Goal: Task Accomplishment & Management: Use online tool/utility

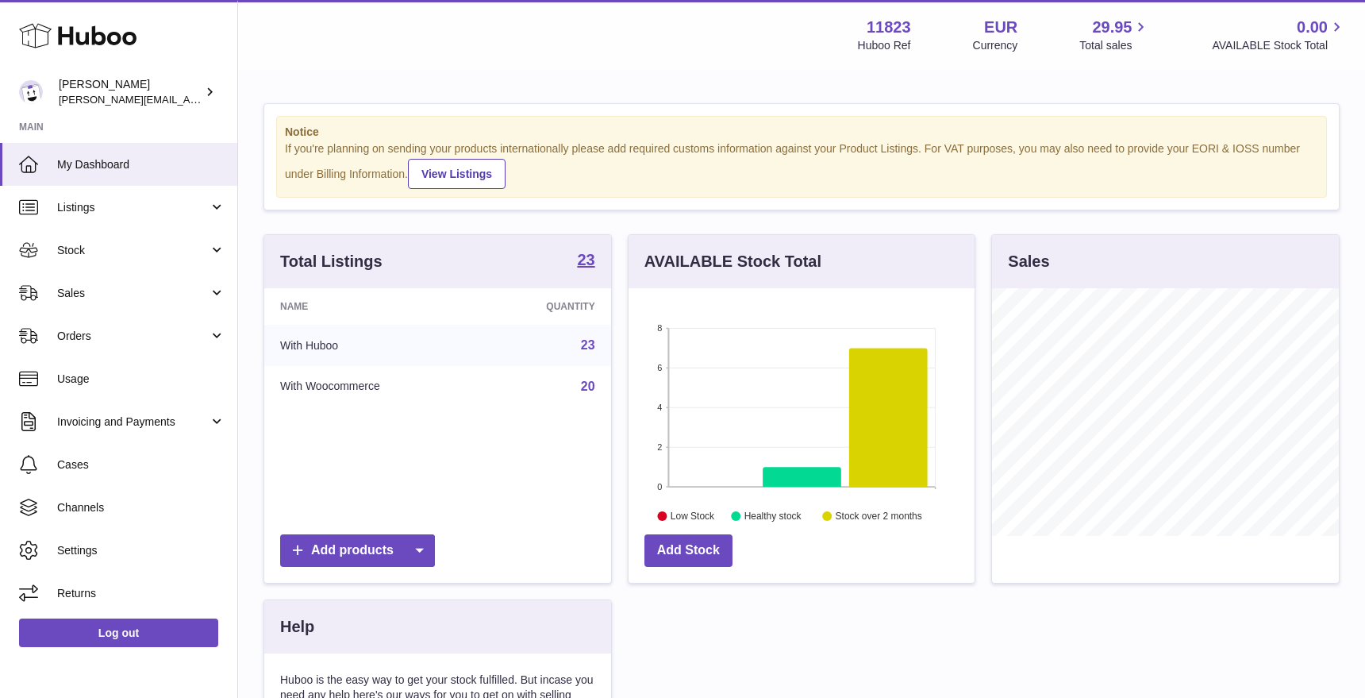
scroll to position [248, 347]
click at [98, 294] on span "Sales" at bounding box center [133, 293] width 152 height 15
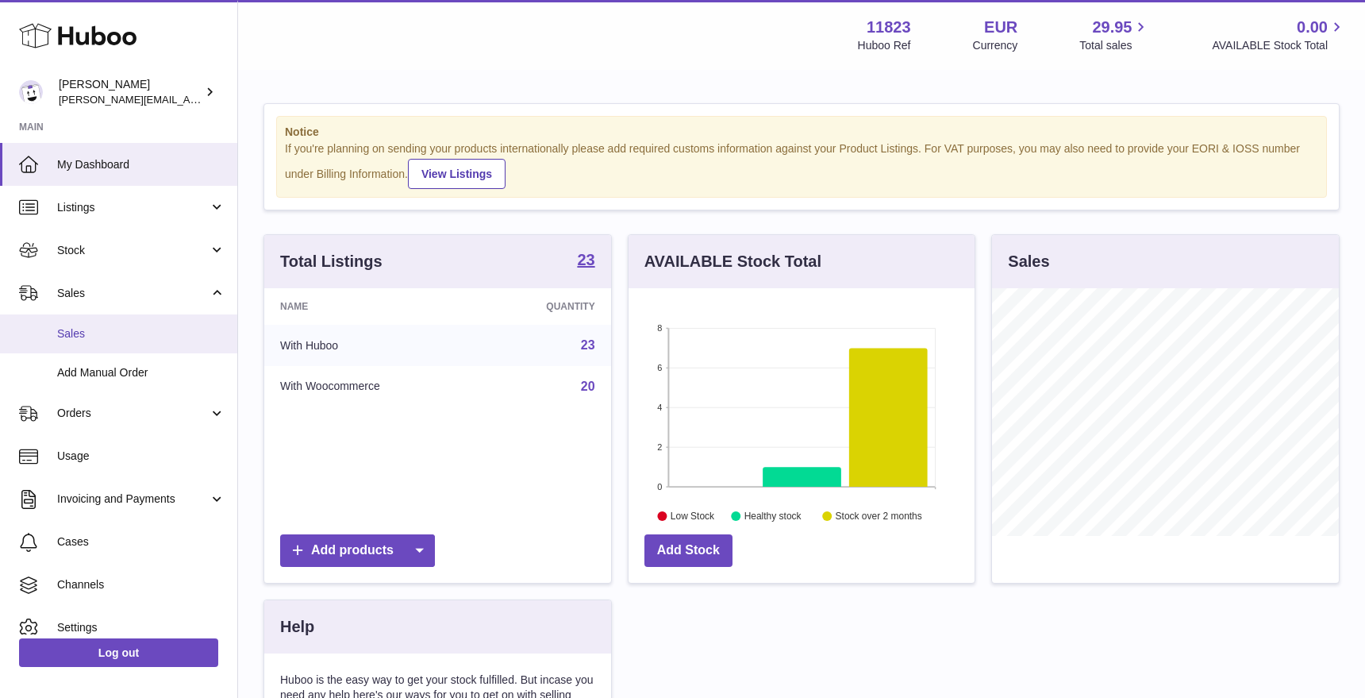
click at [124, 330] on span "Sales" at bounding box center [141, 333] width 168 height 15
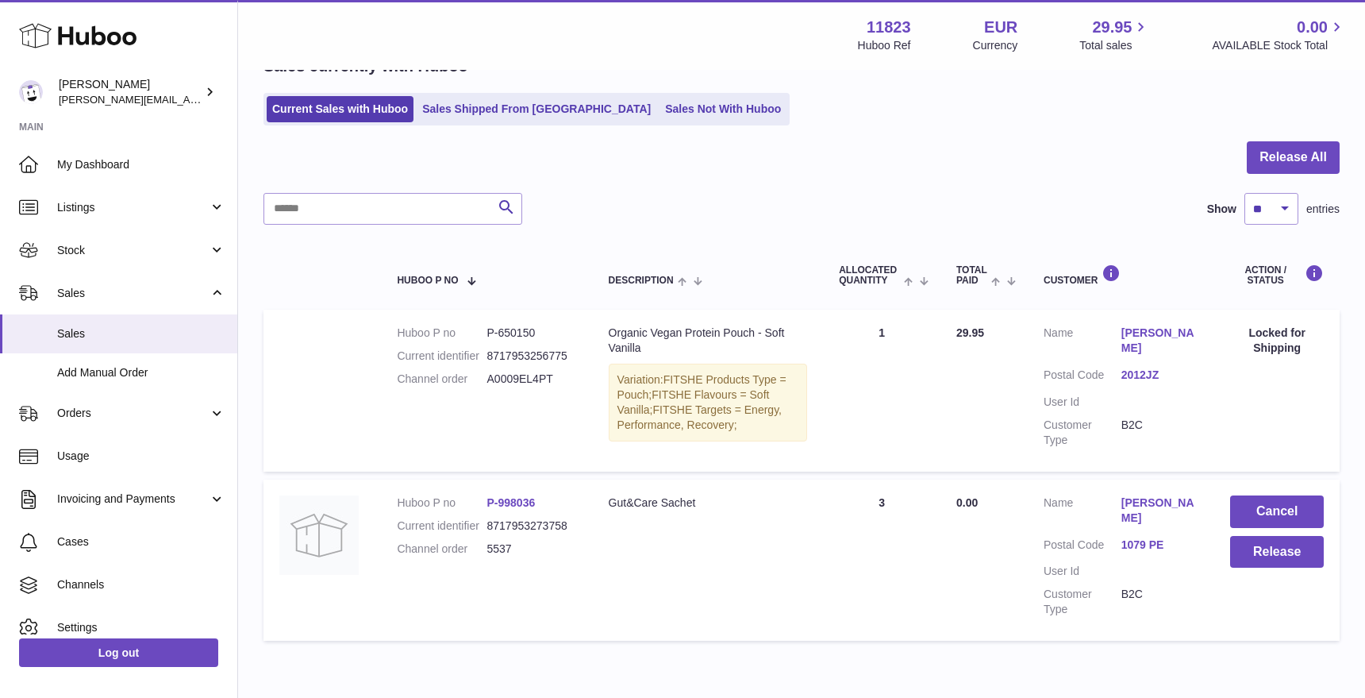
scroll to position [165, 0]
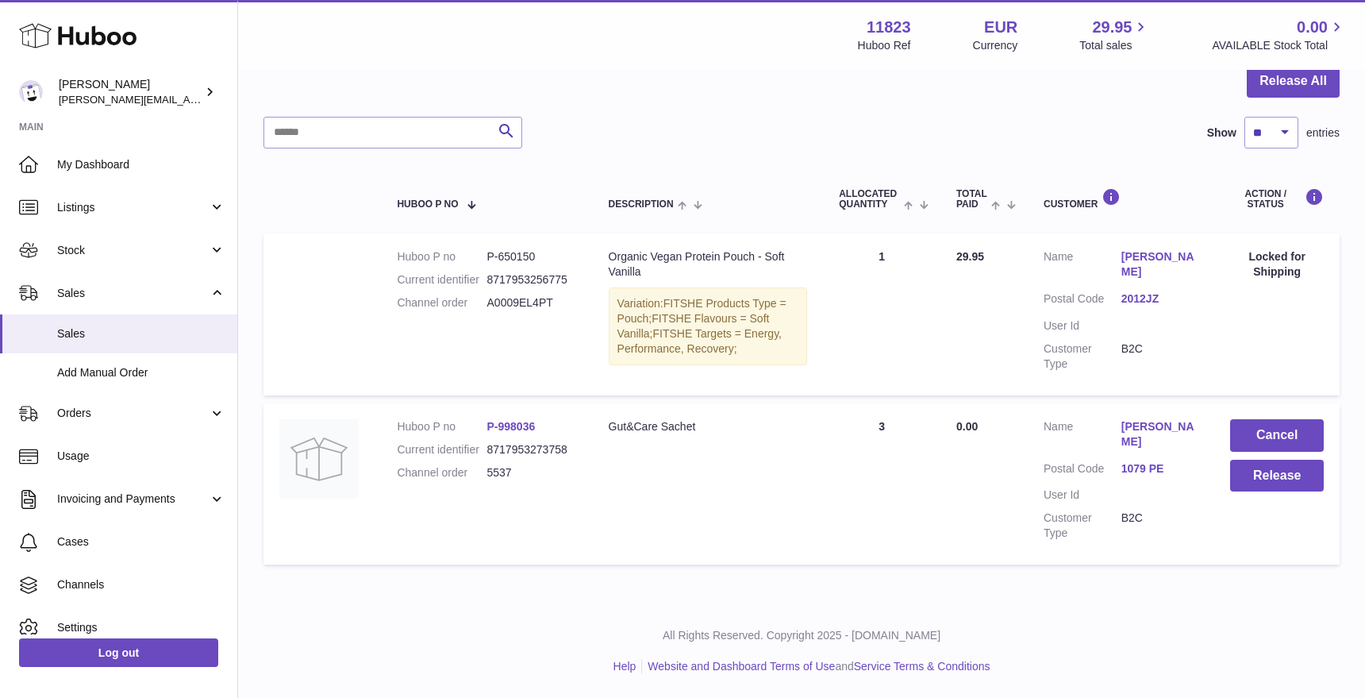
click at [966, 424] on span "0.00" at bounding box center [967, 426] width 21 height 13
click at [1268, 476] on button "Release" at bounding box center [1277, 476] width 94 height 33
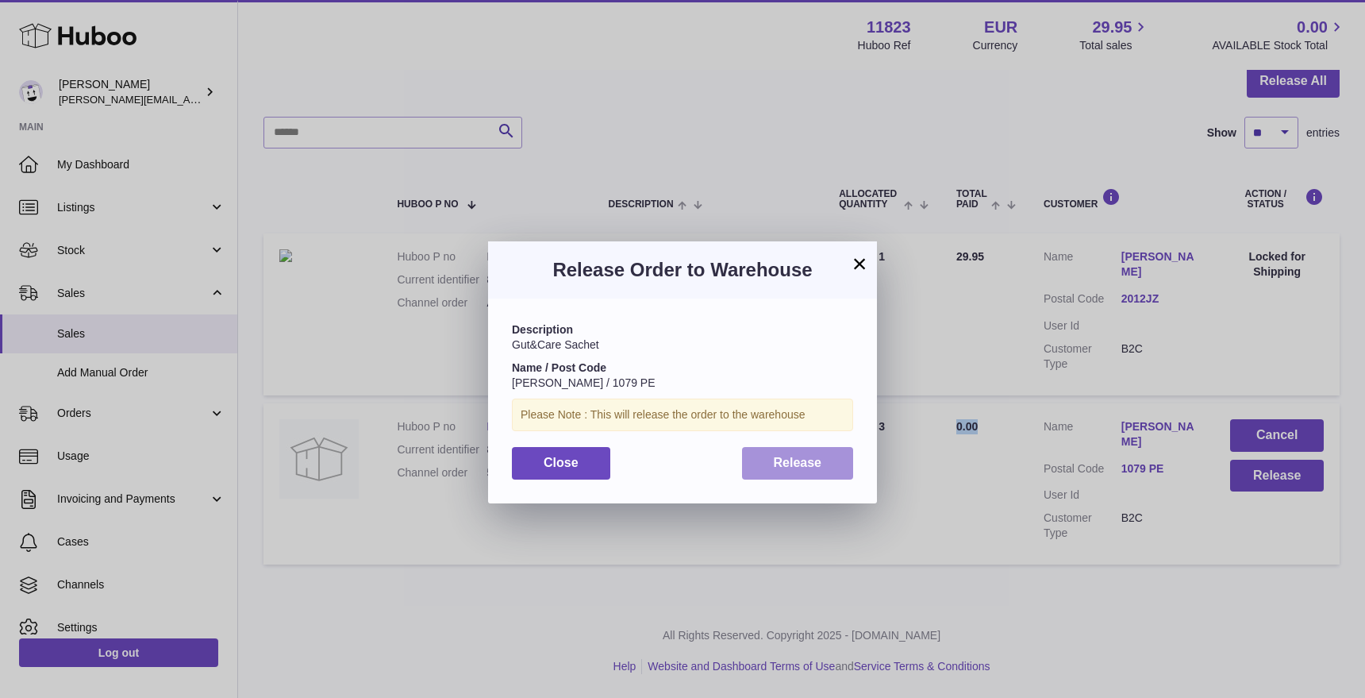
click at [795, 466] on span "Release" at bounding box center [798, 462] width 48 height 13
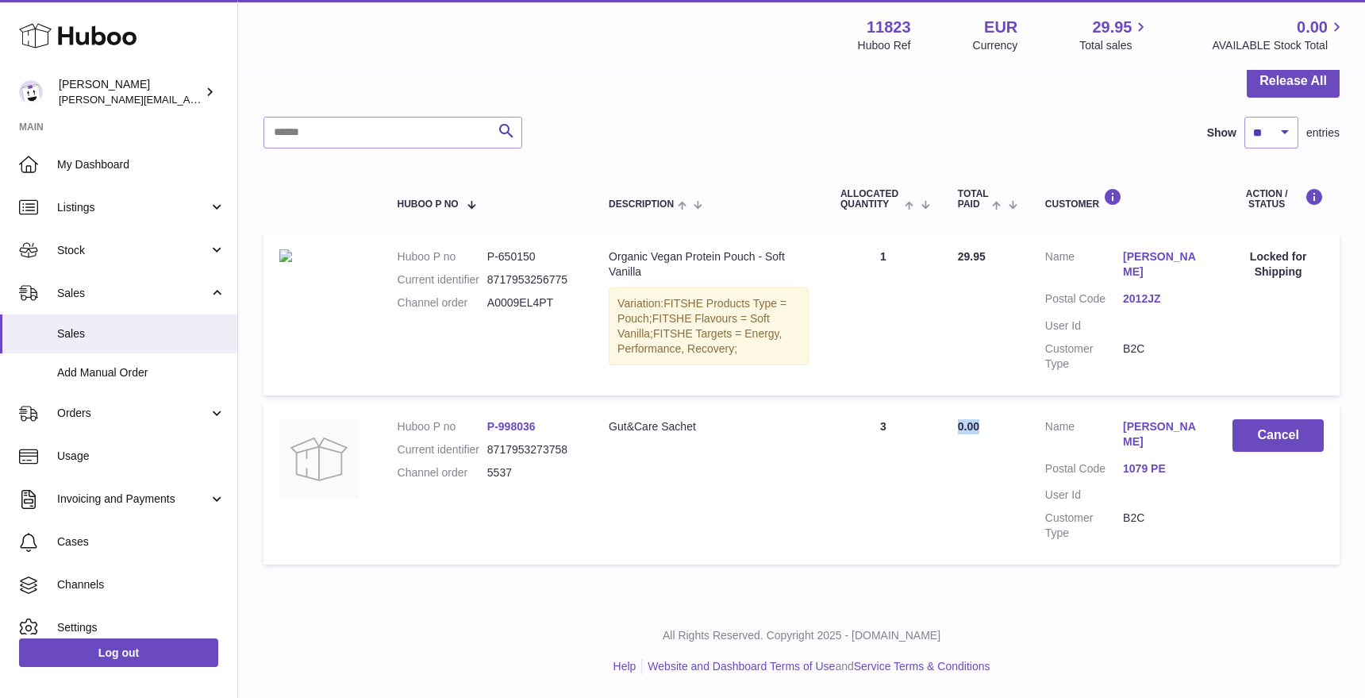
click at [1046, 464] on dt "Postal Code" at bounding box center [1085, 470] width 78 height 19
click at [1057, 472] on dt "Postal Code" at bounding box center [1085, 470] width 78 height 19
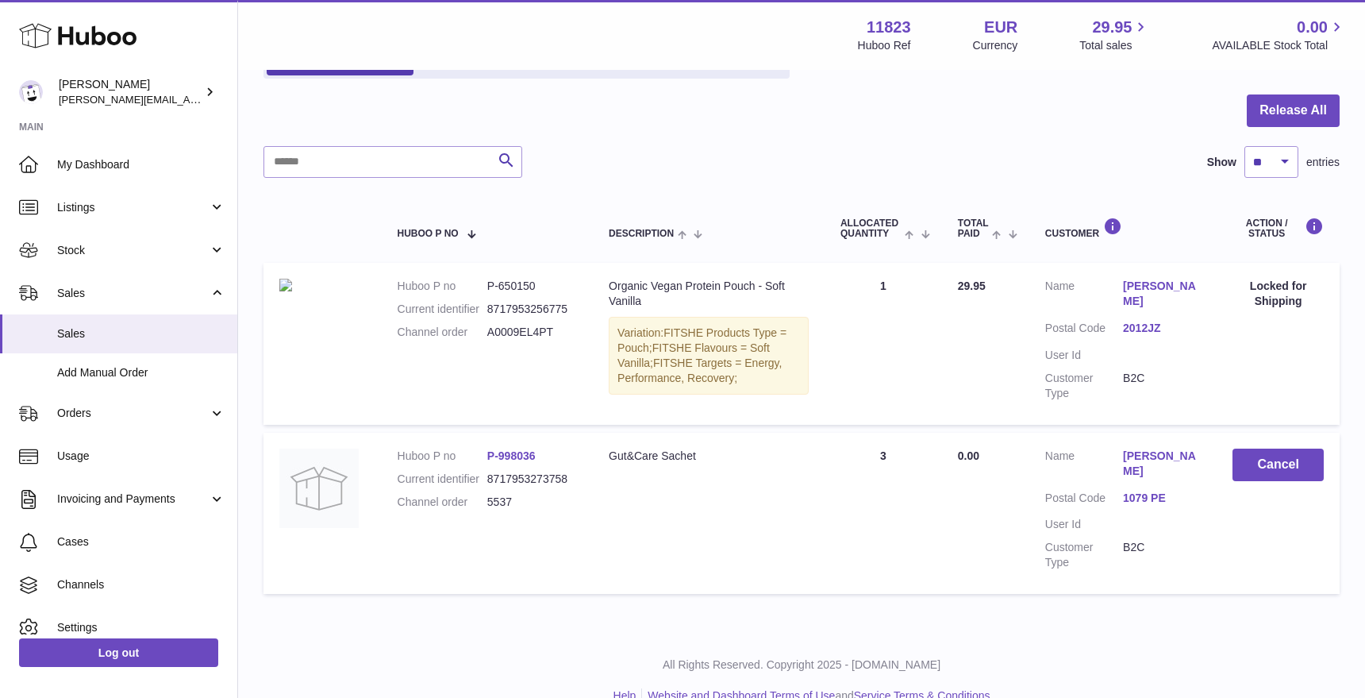
scroll to position [149, 0]
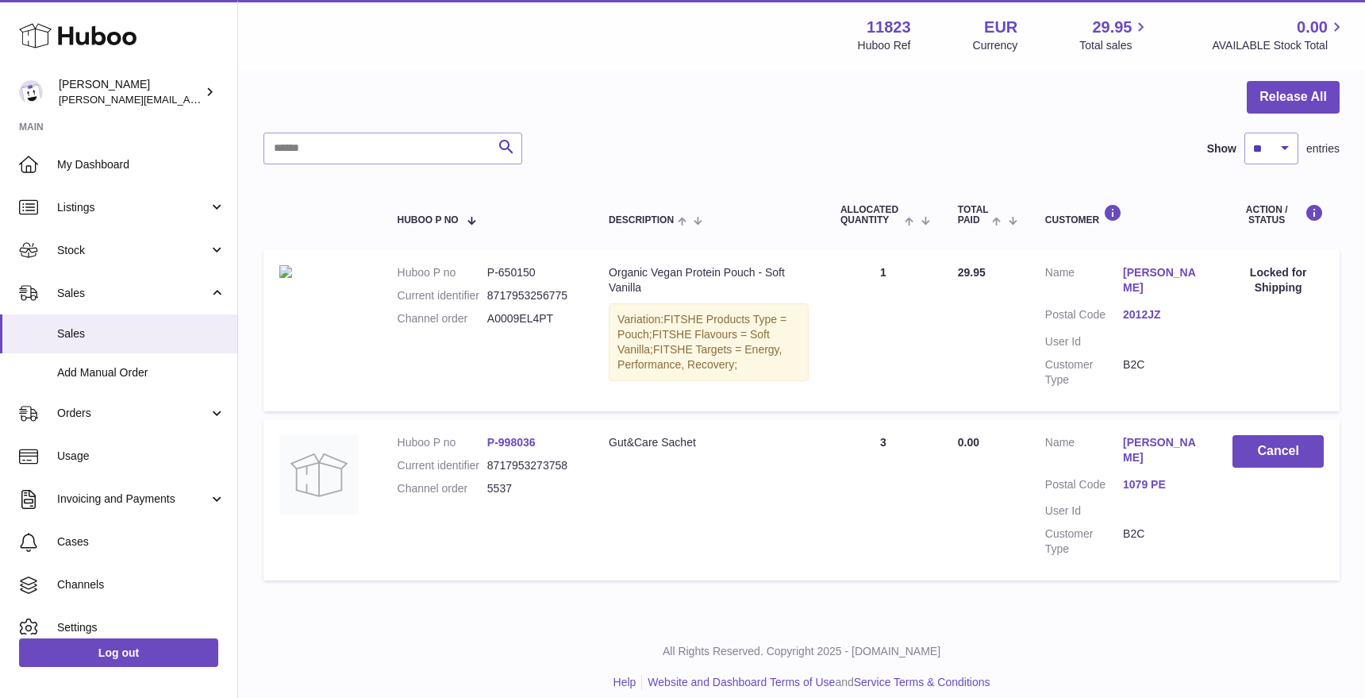
click at [868, 321] on td "Quantity Sold 1" at bounding box center [883, 329] width 117 height 161
